Goal: Task Accomplishment & Management: Use online tool/utility

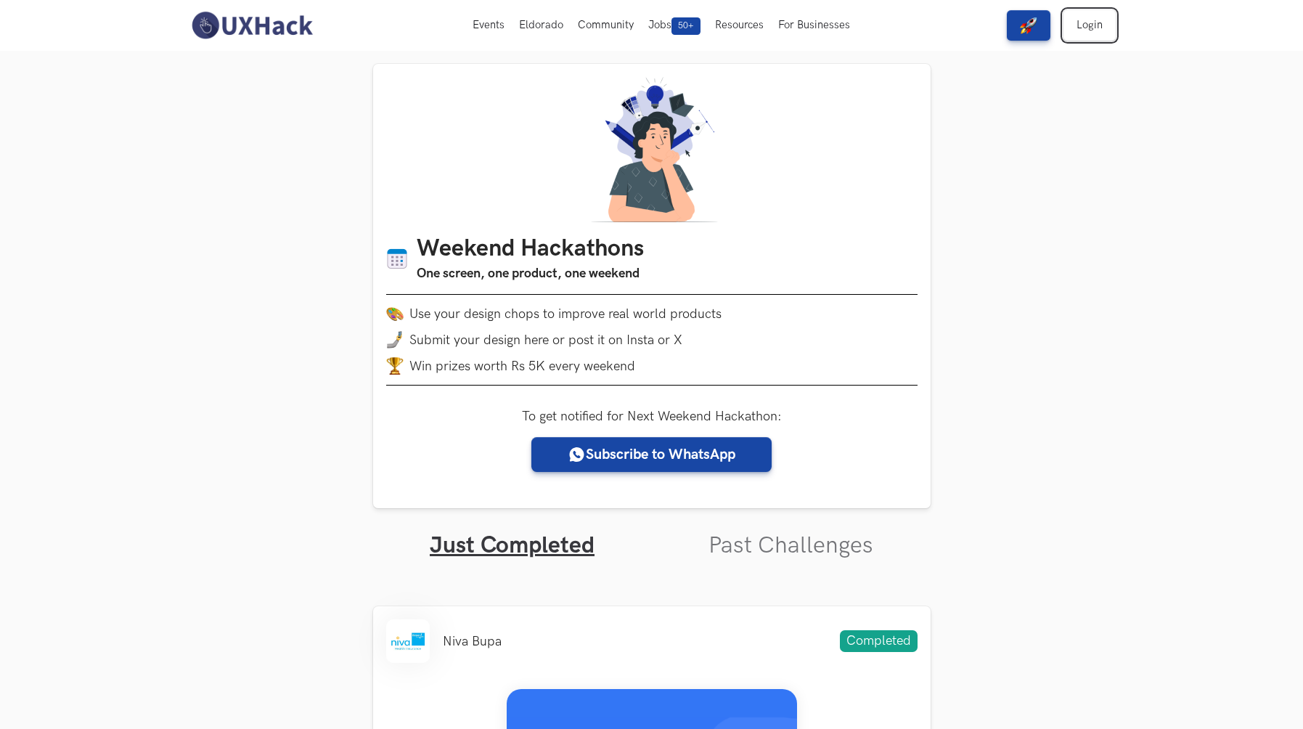
click at [1097, 30] on link "Login" at bounding box center [1090, 25] width 52 height 30
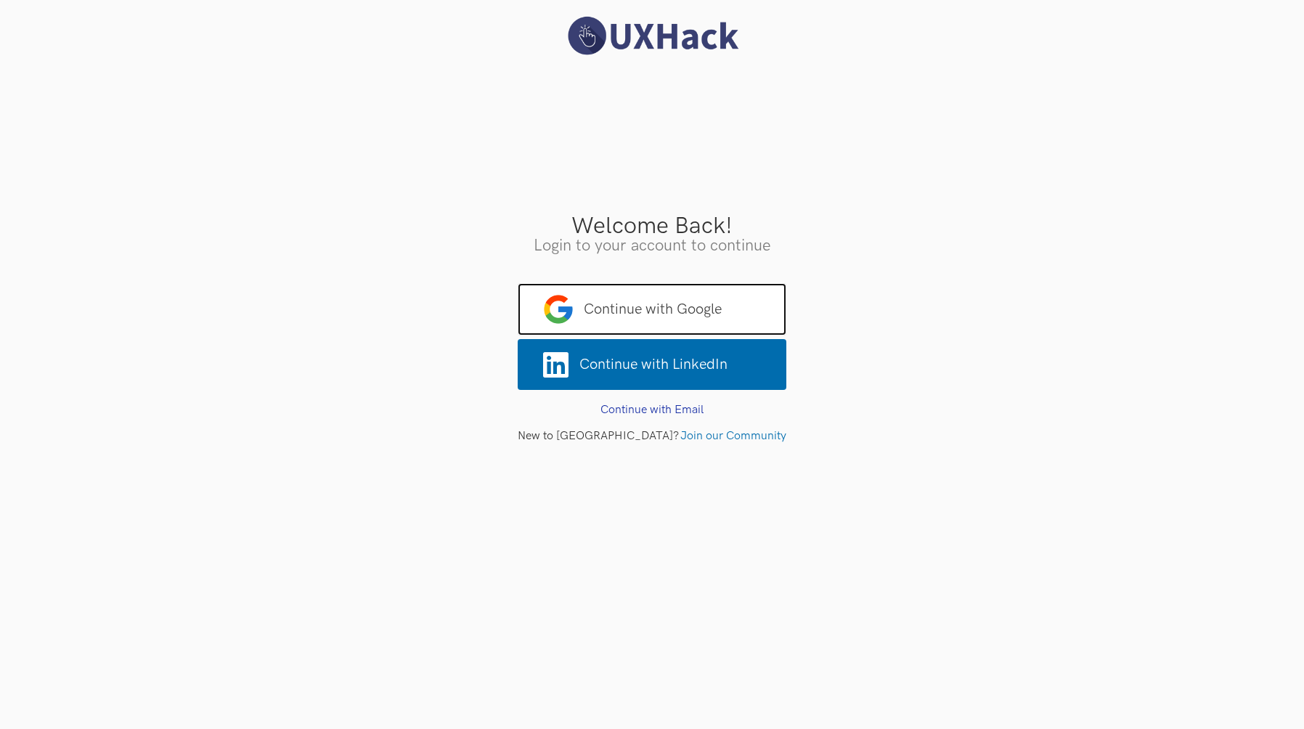
click at [678, 294] on span "Continue with Google" at bounding box center [652, 309] width 269 height 52
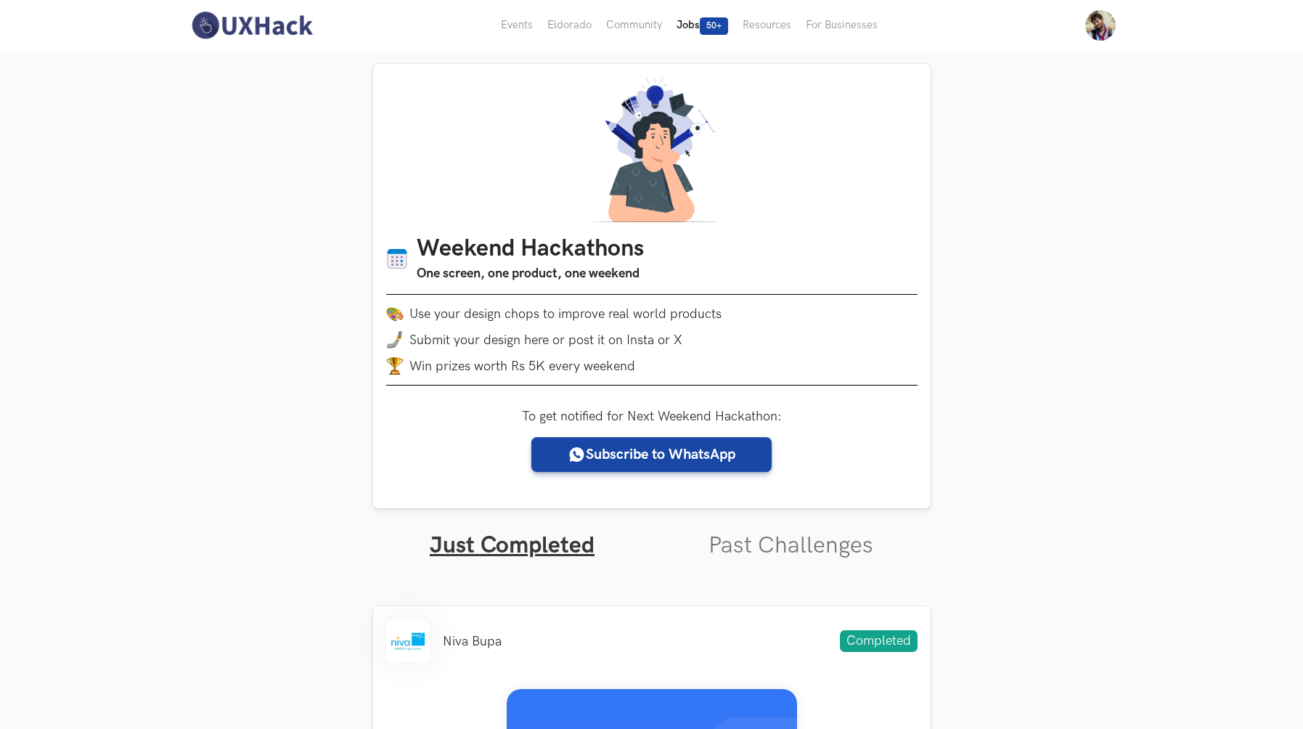
click at [685, 33] on button "Jobs 50+" at bounding box center [702, 25] width 66 height 51
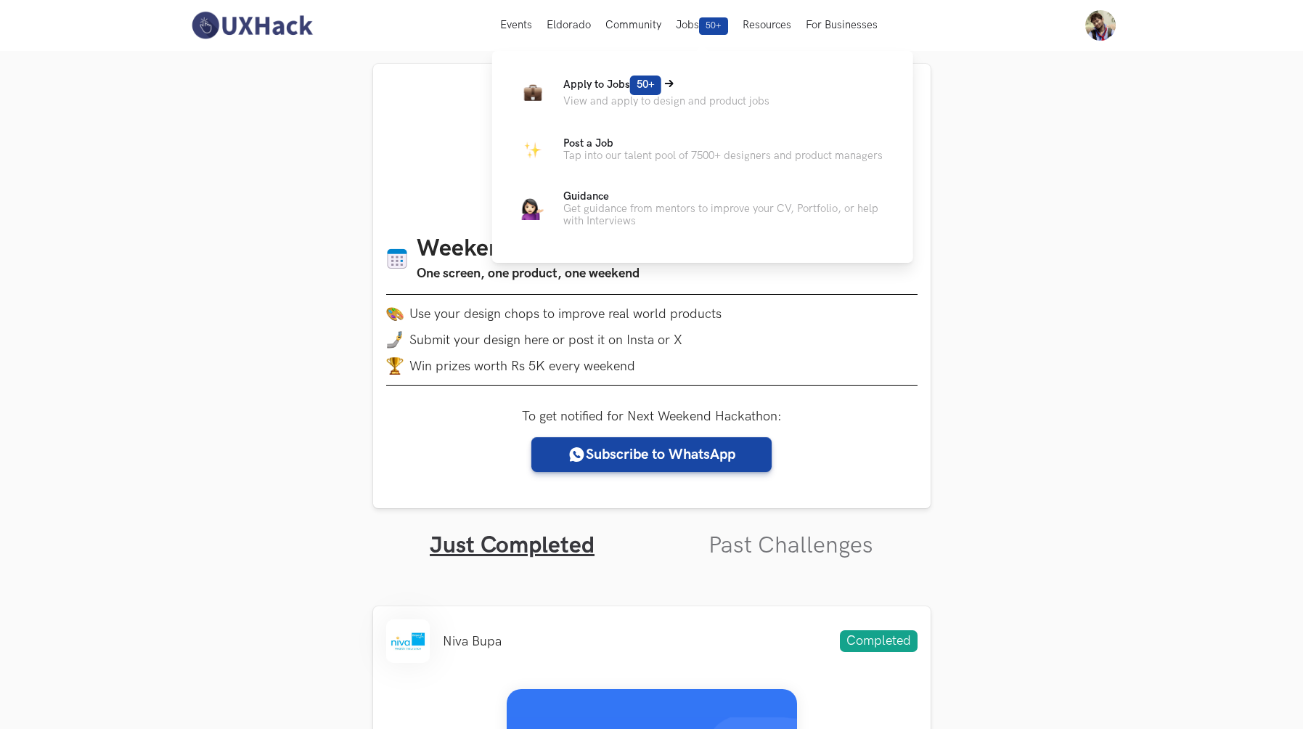
click at [619, 91] on p "Apply to Jobs 50+" at bounding box center [666, 86] width 206 height 20
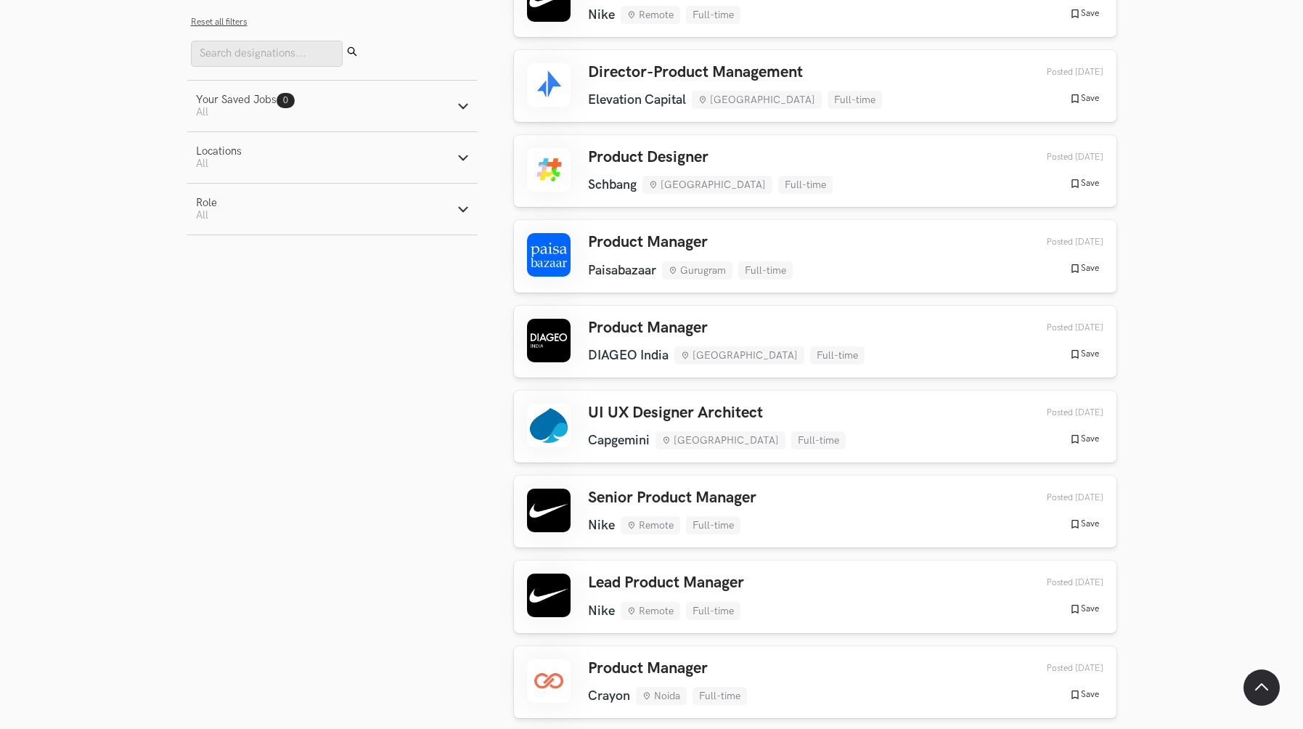
scroll to position [718, 0]
